Goal: Task Accomplishment & Management: Complete application form

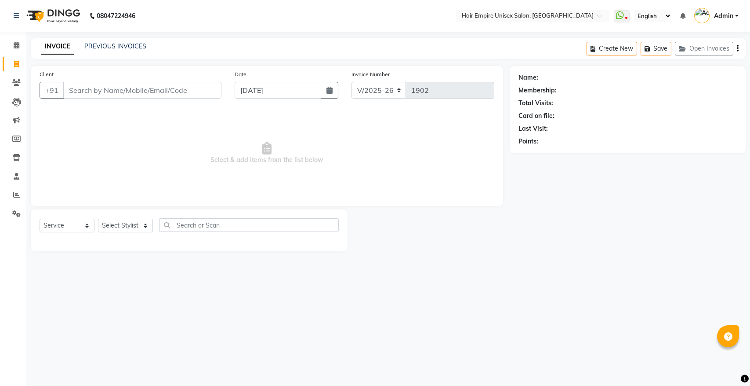
select select "5055"
select select "service"
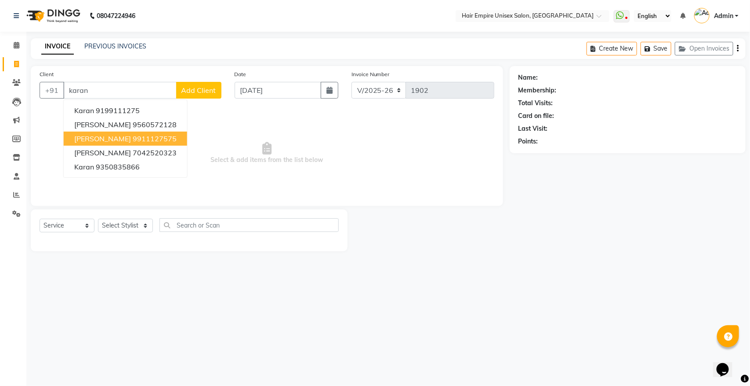
click at [88, 137] on span "[PERSON_NAME]" at bounding box center [102, 138] width 57 height 9
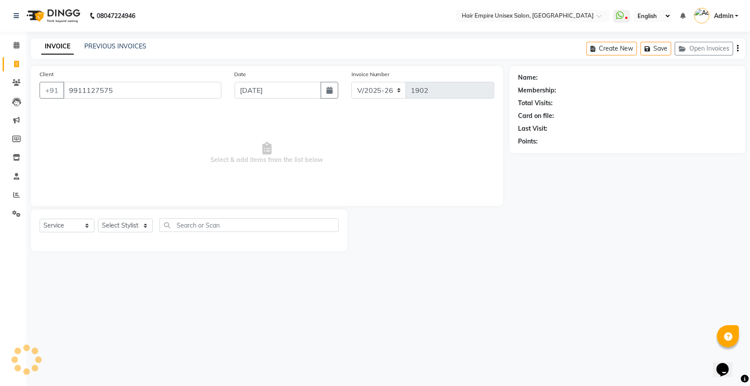
type input "9911127575"
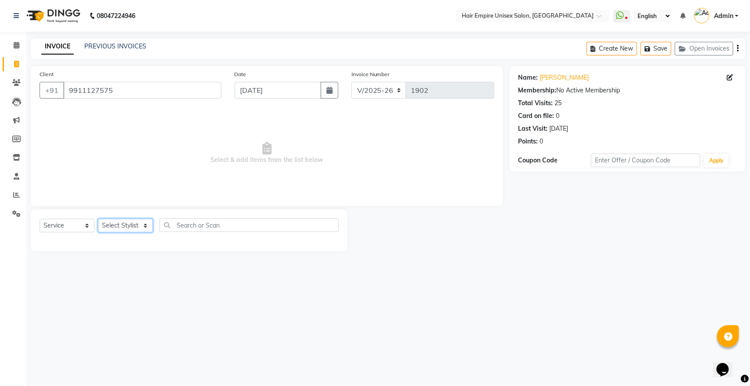
click at [107, 224] on select "Select Stylist [PERSON_NAME] [PERSON_NAME] [PERSON_NAME] [PERSON_NAME] Nisha [P…" at bounding box center [125, 225] width 55 height 14
select select "31808"
click at [98, 218] on select "Select Stylist [PERSON_NAME] [PERSON_NAME] [PERSON_NAME] [PERSON_NAME] Nisha [P…" at bounding box center [125, 225] width 55 height 14
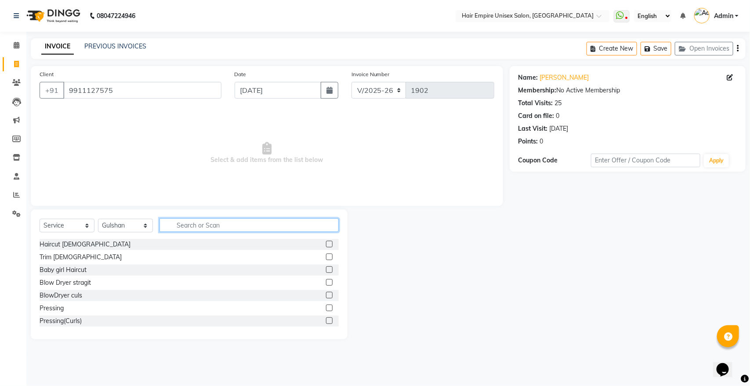
click at [236, 229] on input "text" at bounding box center [249, 225] width 179 height 14
type input "g"
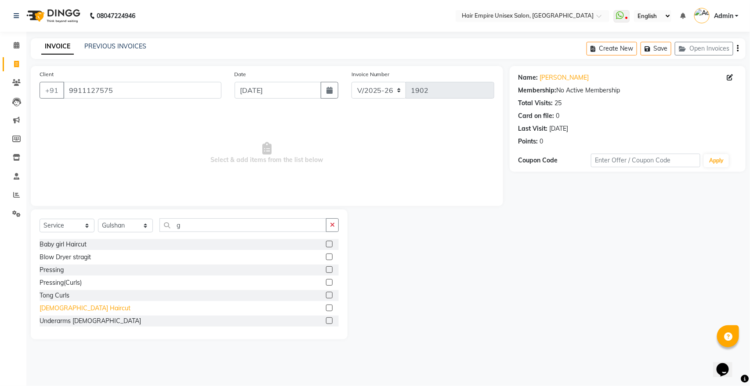
click at [69, 306] on div "[DEMOGRAPHIC_DATA] Haircut" at bounding box center [85, 307] width 91 height 9
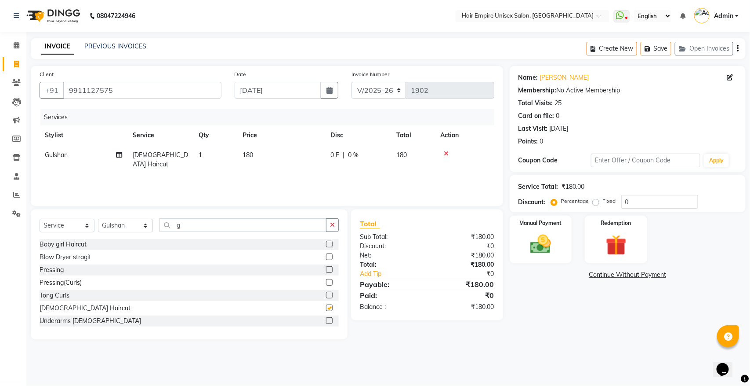
checkbox input "false"
click at [331, 224] on icon "button" at bounding box center [332, 225] width 5 height 6
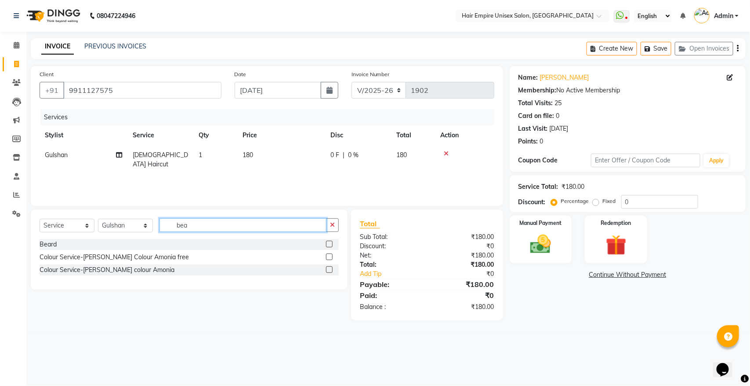
type input "bea"
click at [39, 245] on div "Select Service Product Membership Package Voucher Prepaid Gift Card Select Styl…" at bounding box center [189, 249] width 317 height 80
click at [45, 244] on div "Beard" at bounding box center [48, 244] width 17 height 9
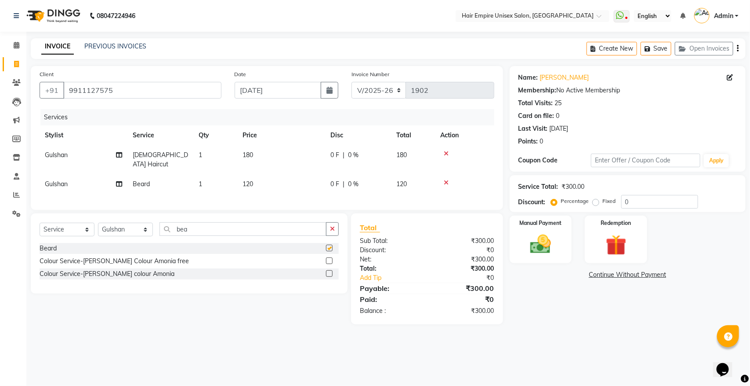
checkbox input "false"
click at [335, 227] on button "button" at bounding box center [332, 229] width 13 height 14
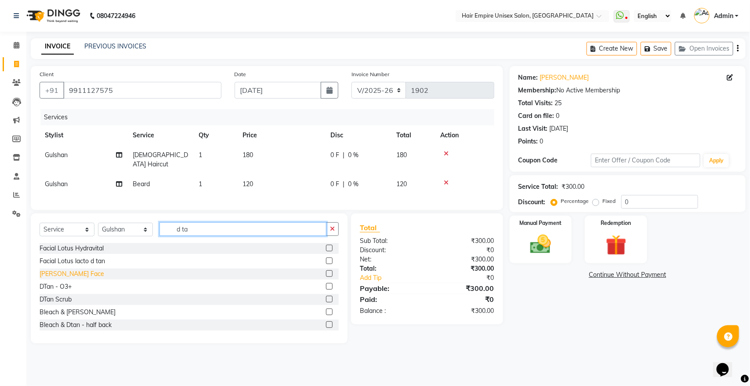
type input "d ta"
click at [78, 275] on div "[PERSON_NAME] Face" at bounding box center [72, 273] width 65 height 9
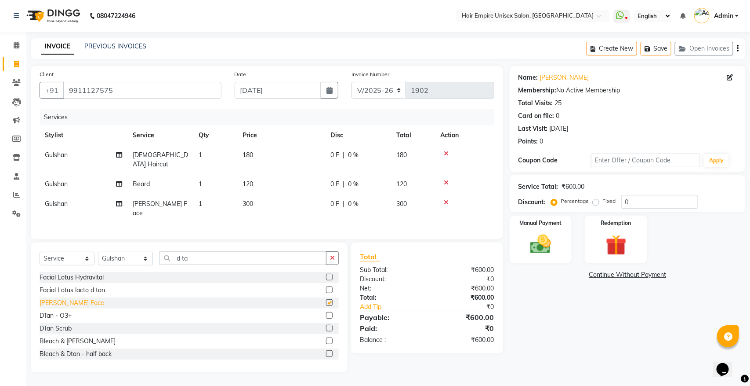
checkbox input "false"
click at [536, 255] on img at bounding box center [541, 244] width 35 height 25
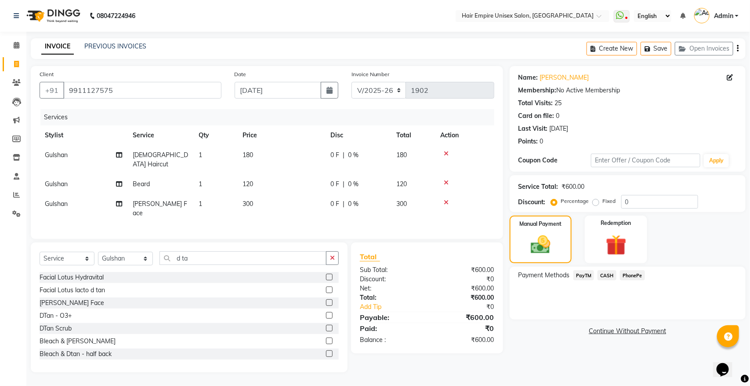
click at [609, 274] on span "CASH" at bounding box center [607, 275] width 19 height 10
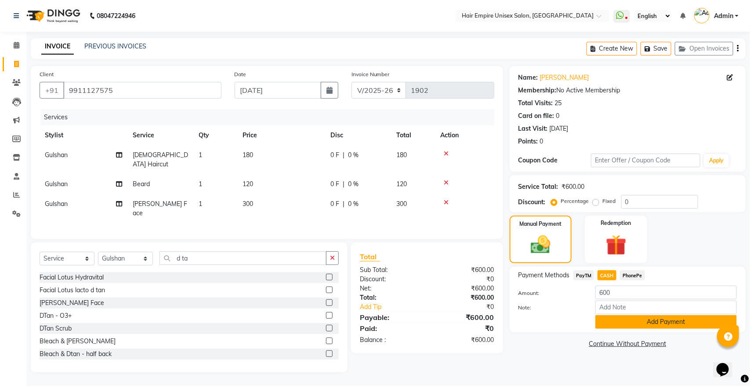
click at [616, 324] on button "Add Payment" at bounding box center [667, 322] width 142 height 14
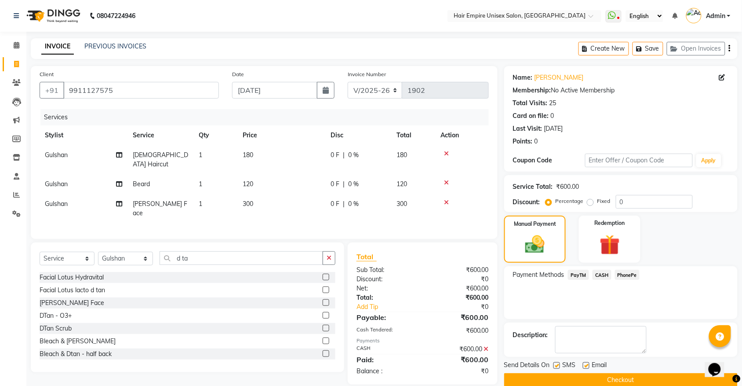
click at [604, 376] on button "Checkout" at bounding box center [620, 380] width 233 height 14
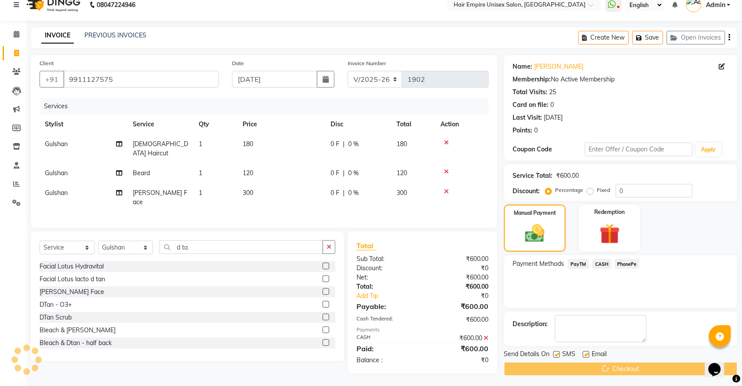
scroll to position [14, 0]
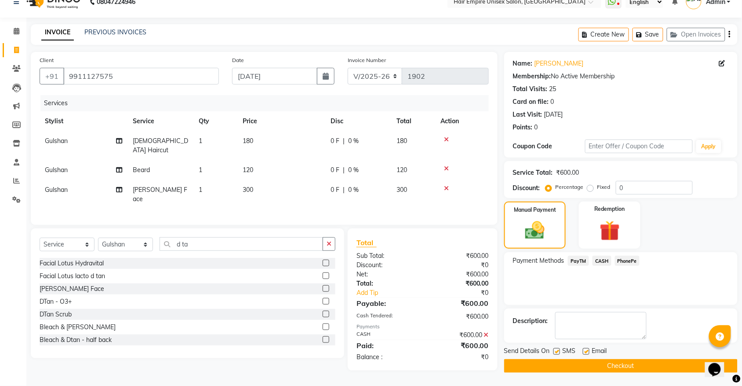
click at [630, 364] on button "Checkout" at bounding box center [620, 366] width 233 height 14
click at [97, 31] on link "PREVIOUS INVOICES" at bounding box center [115, 32] width 62 height 8
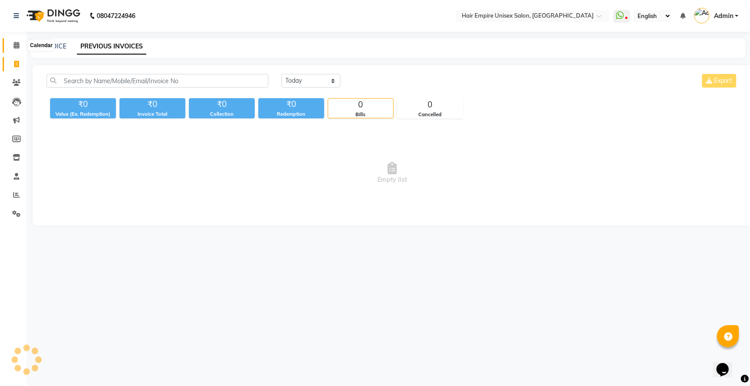
click at [12, 43] on span at bounding box center [16, 45] width 15 height 10
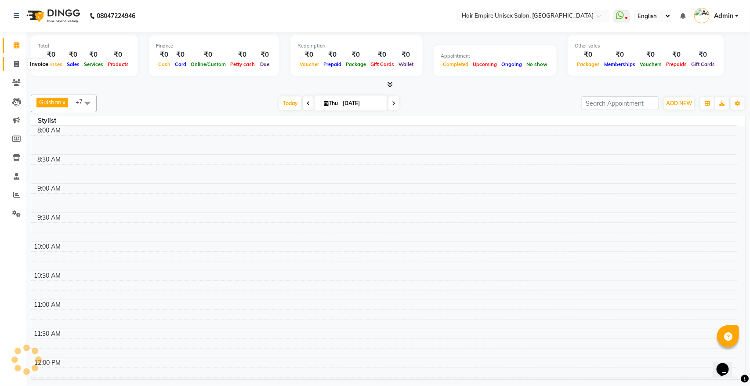
click at [18, 65] on icon at bounding box center [16, 64] width 5 height 7
select select "service"
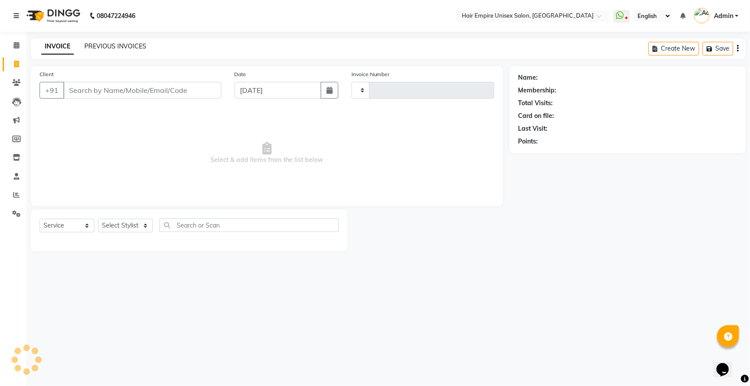
click at [112, 44] on link "PREVIOUS INVOICES" at bounding box center [115, 46] width 62 height 8
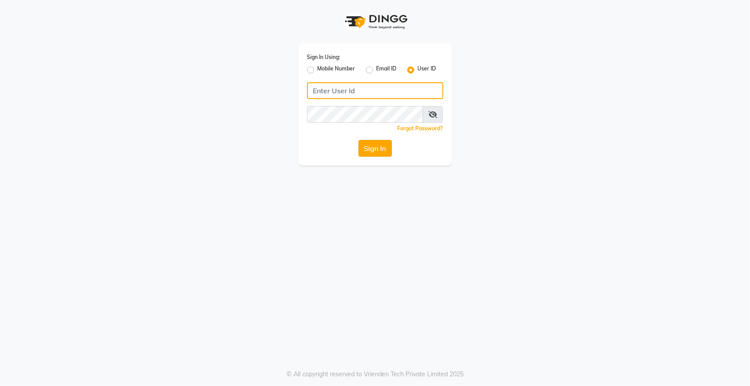
type input "hairempire"
click at [371, 148] on button "Sign In" at bounding box center [375, 148] width 33 height 17
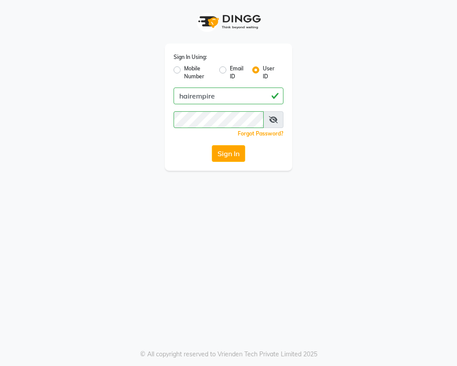
click at [237, 157] on button "Sign In" at bounding box center [228, 153] width 33 height 17
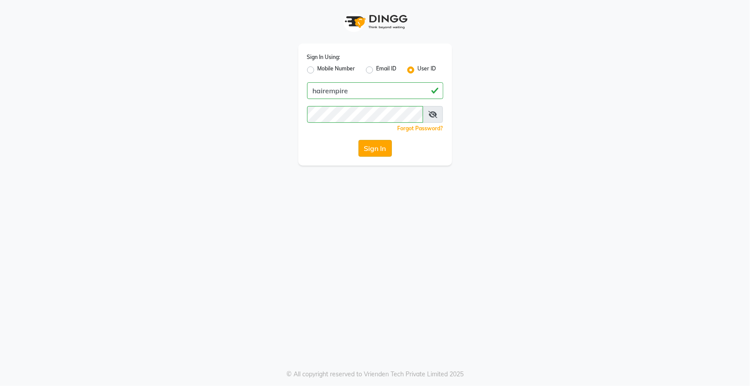
click at [376, 147] on button "Sign In" at bounding box center [375, 148] width 33 height 17
click at [433, 111] on icon at bounding box center [433, 114] width 9 height 7
click at [432, 111] on icon at bounding box center [433, 114] width 8 height 7
click at [318, 68] on label "Mobile Number" at bounding box center [337, 70] width 38 height 11
click at [318, 68] on input "Mobile Number" at bounding box center [321, 68] width 6 height 6
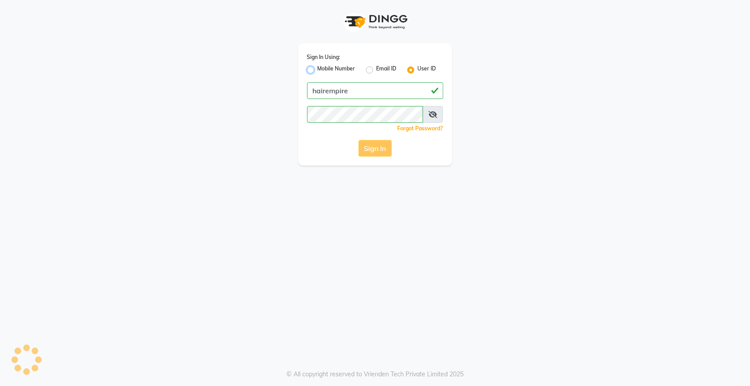
radio input "true"
radio input "false"
click at [377, 69] on label "Email ID" at bounding box center [387, 70] width 20 height 11
click at [377, 69] on input "Email ID" at bounding box center [380, 68] width 6 height 6
radio input "true"
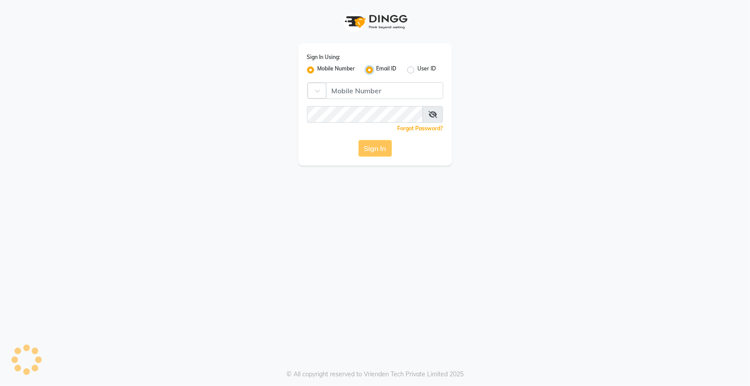
radio input "false"
click at [418, 69] on label "User ID" at bounding box center [427, 70] width 18 height 11
click at [418, 69] on input "User ID" at bounding box center [421, 68] width 6 height 6
radio input "true"
radio input "false"
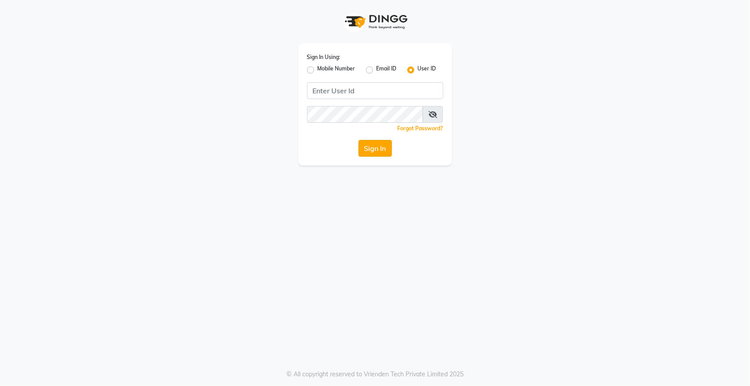
click at [386, 148] on button "Sign In" at bounding box center [375, 148] width 33 height 17
click at [374, 93] on input "Username" at bounding box center [375, 90] width 136 height 17
type input "hairempire"
click at [383, 146] on button "Sign In" at bounding box center [375, 148] width 33 height 17
